Goal: Information Seeking & Learning: Learn about a topic

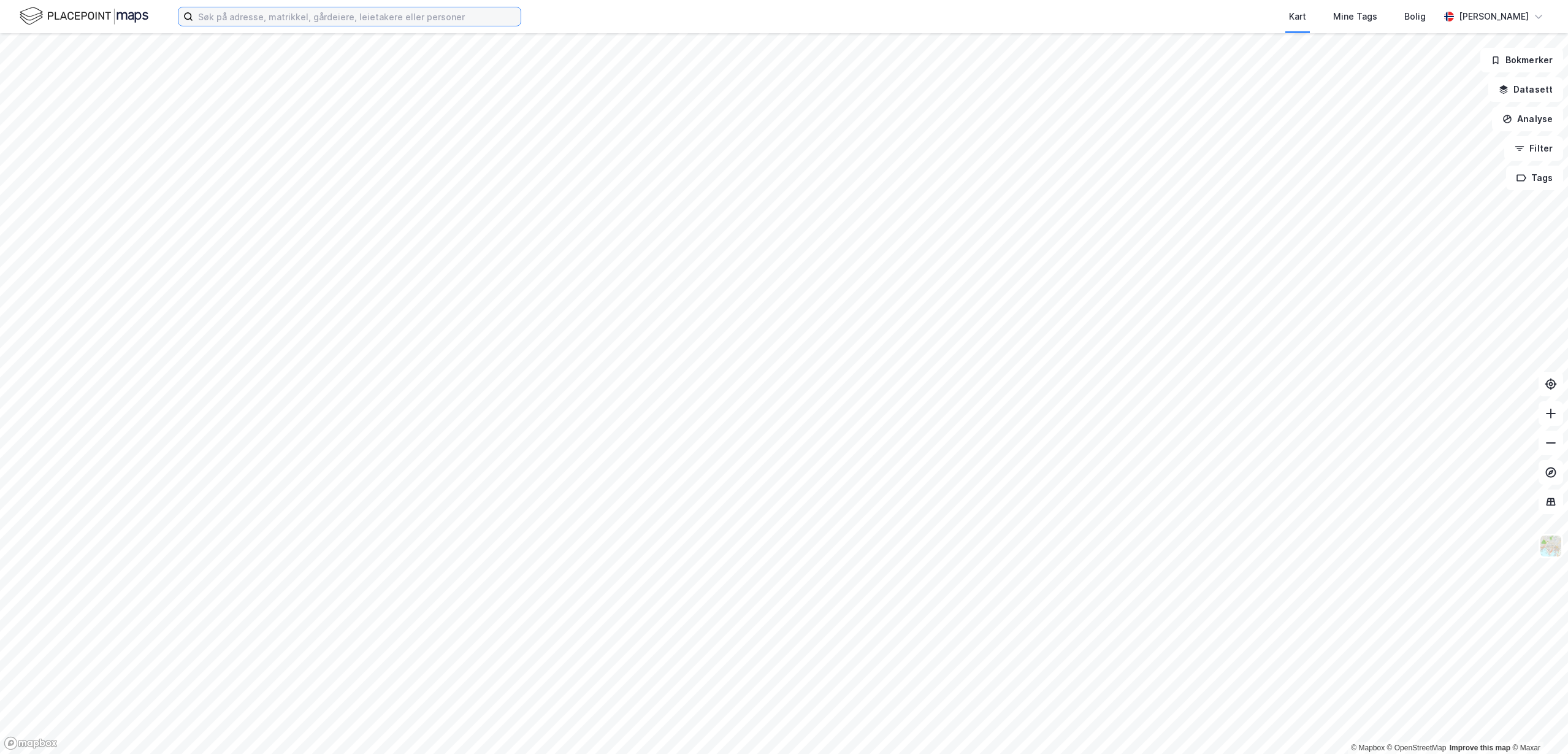
click at [309, 16] on input at bounding box center [357, 16] width 328 height 19
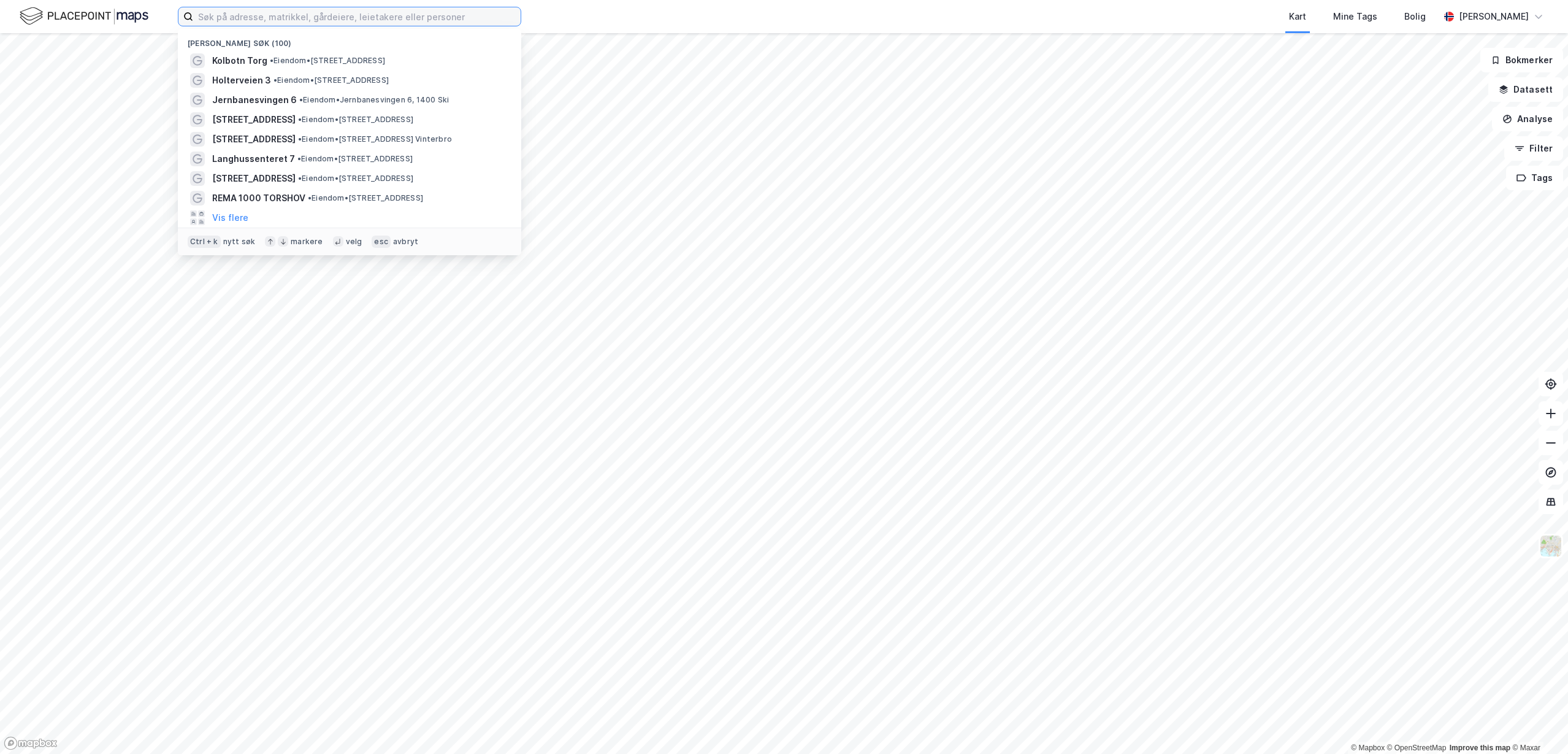
paste input "Infanterivegen 16, 18, 20 og 22"
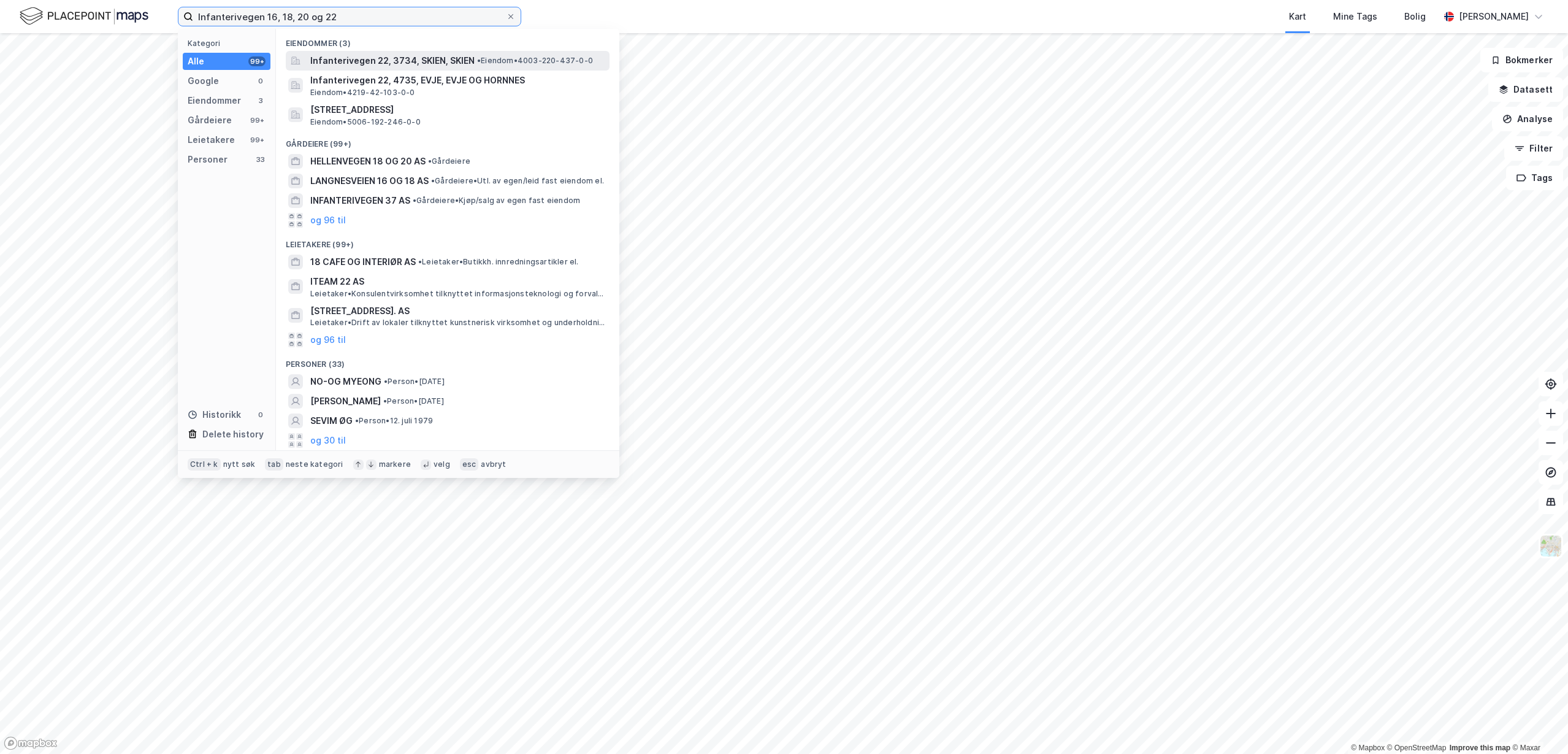
type input "Infanterivegen 16, 18, 20 og 22"
click at [399, 54] on span "Infanterivegen 22, 3734, SKIEN, SKIEN" at bounding box center [392, 61] width 164 height 15
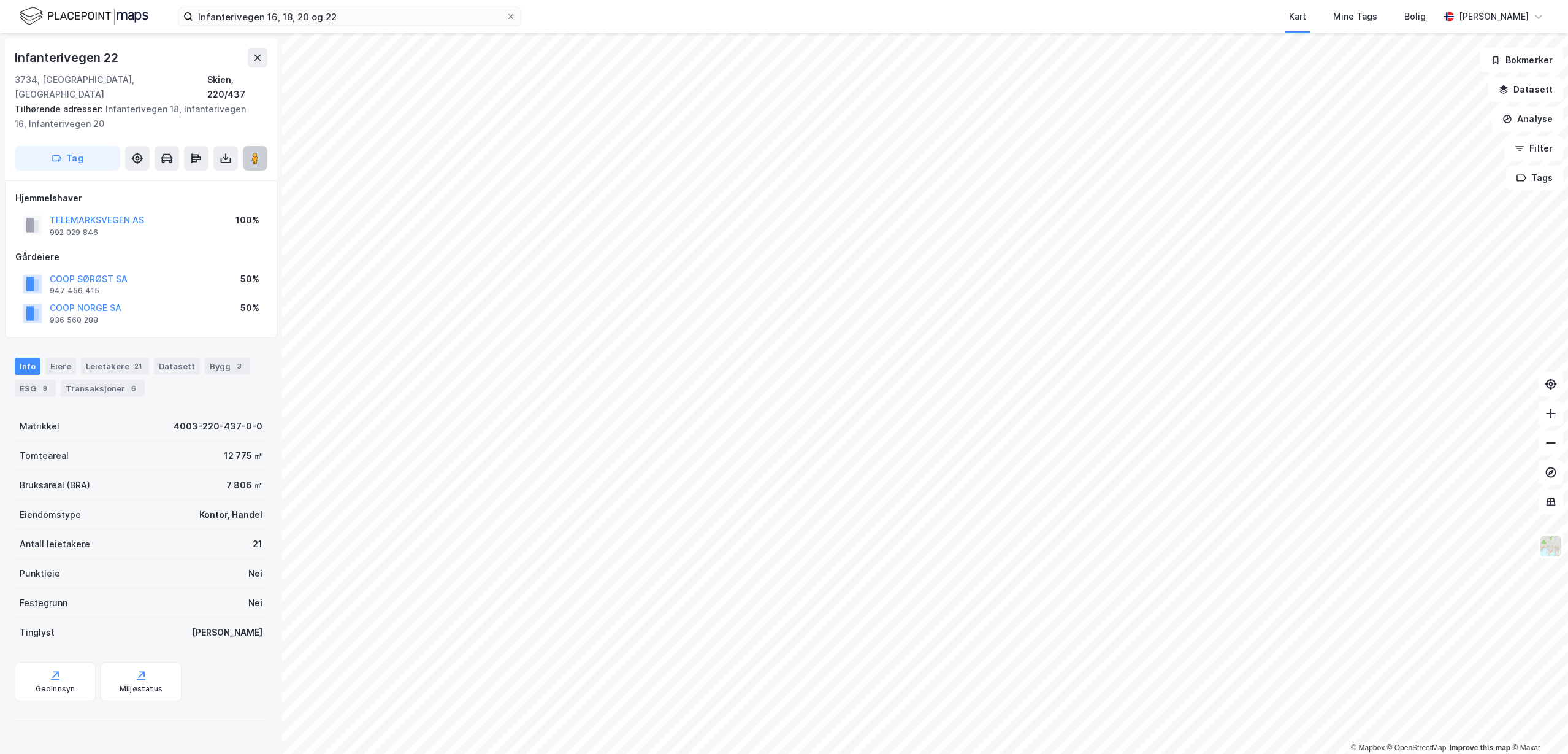
click at [252, 152] on image at bounding box center [255, 158] width 7 height 12
